Goal: Use online tool/utility: Utilize a website feature to perform a specific function

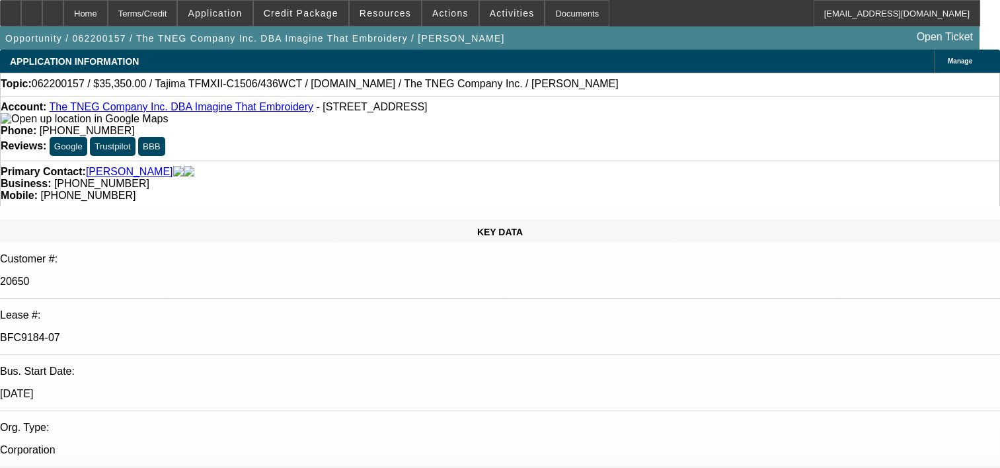
select select "0"
select select "2"
select select "0.1"
select select "4"
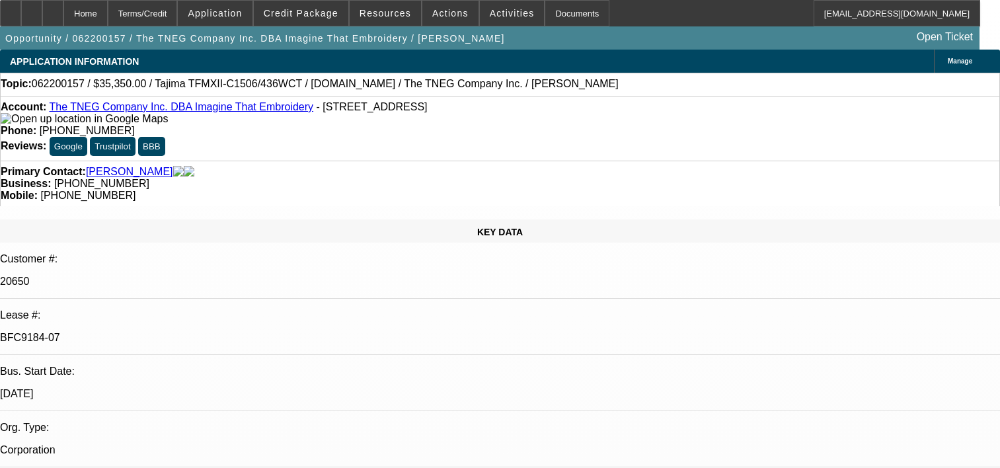
select select "0"
select select "2"
select select "0.1"
select select "4"
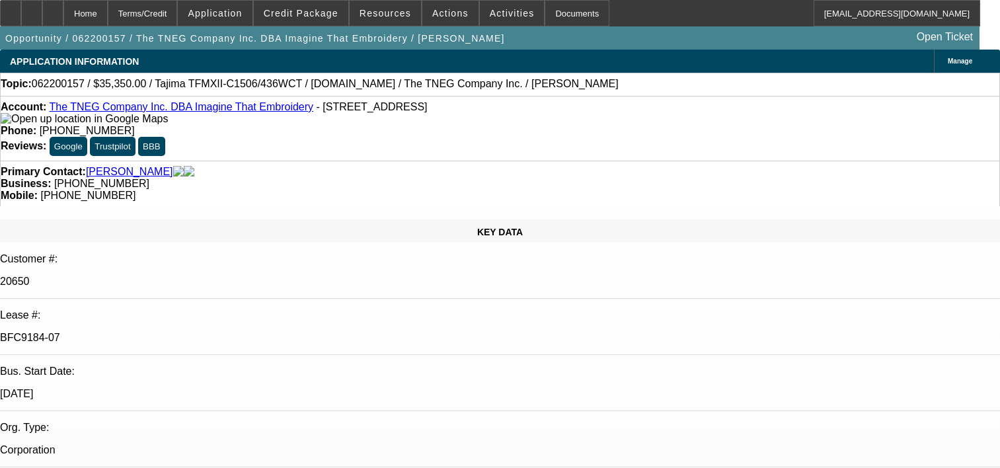
select select "0"
select select "2"
select select "0.1"
select select "4"
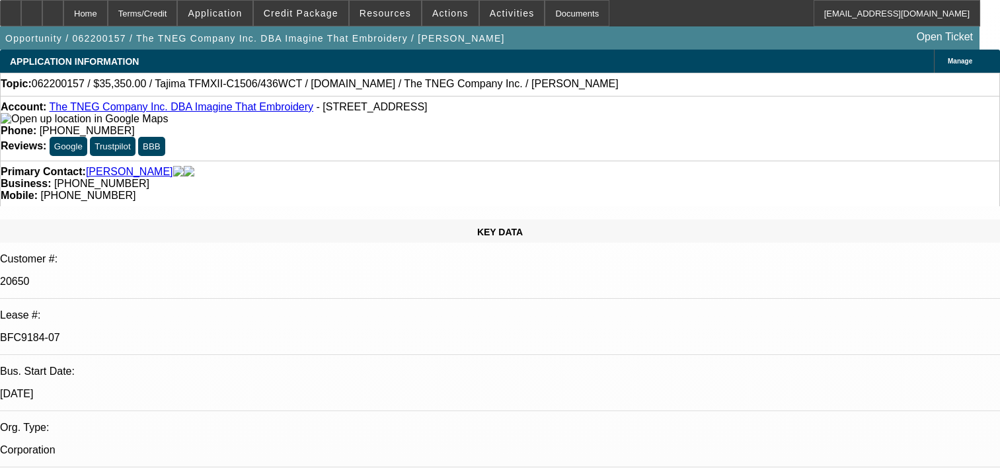
select select "0"
select select "2"
select select "0.1"
select select "4"
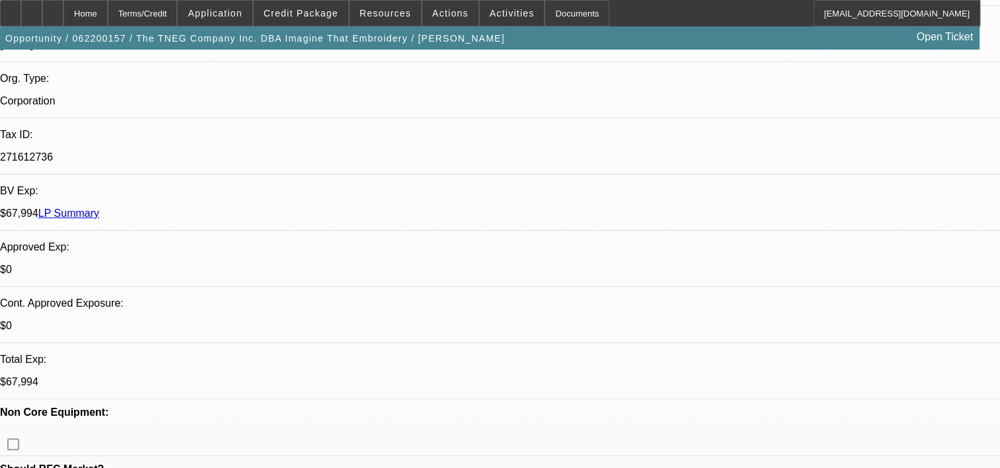
scroll to position [354, 0]
